Goal: Find specific page/section: Find specific page/section

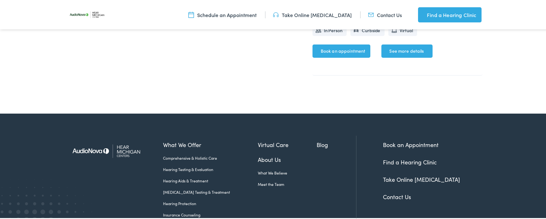
scroll to position [364, 0]
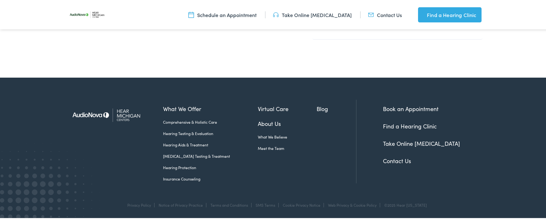
click at [402, 161] on link "Contact Us" at bounding box center [397, 160] width 28 height 8
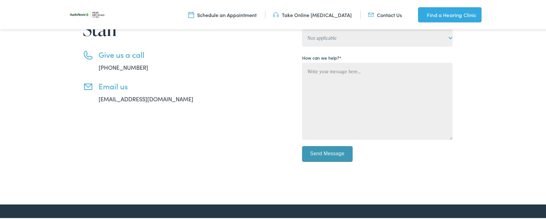
scroll to position [118, 0]
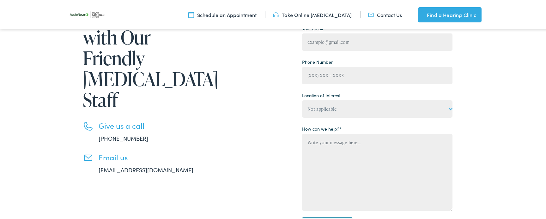
click at [471, 9] on link "Find a Hearing Clinic" at bounding box center [449, 13] width 63 height 15
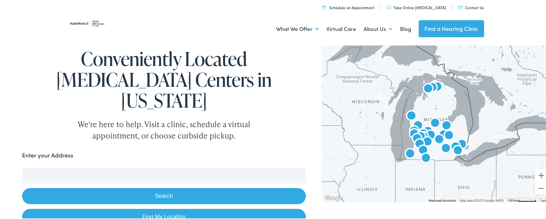
scroll to position [472, 0]
